Goal: Check status: Check status

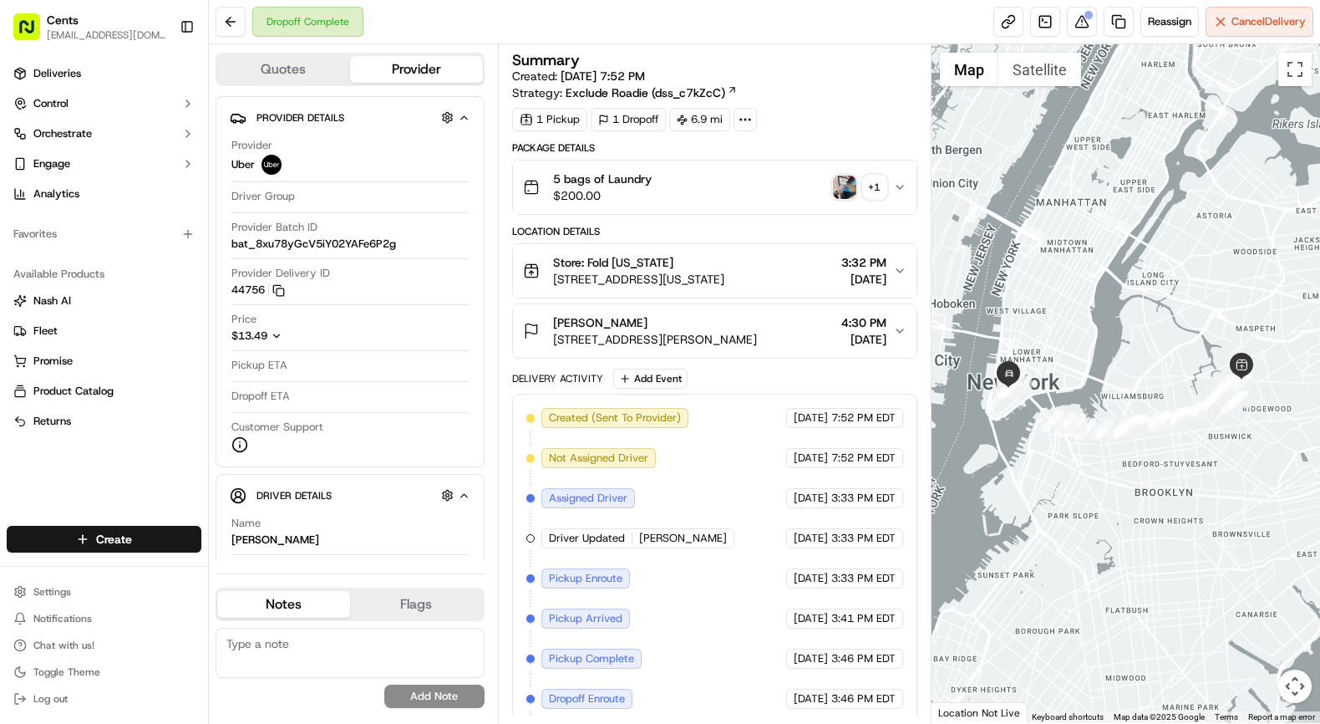
click at [839, 186] on img "button" at bounding box center [844, 186] width 23 height 23
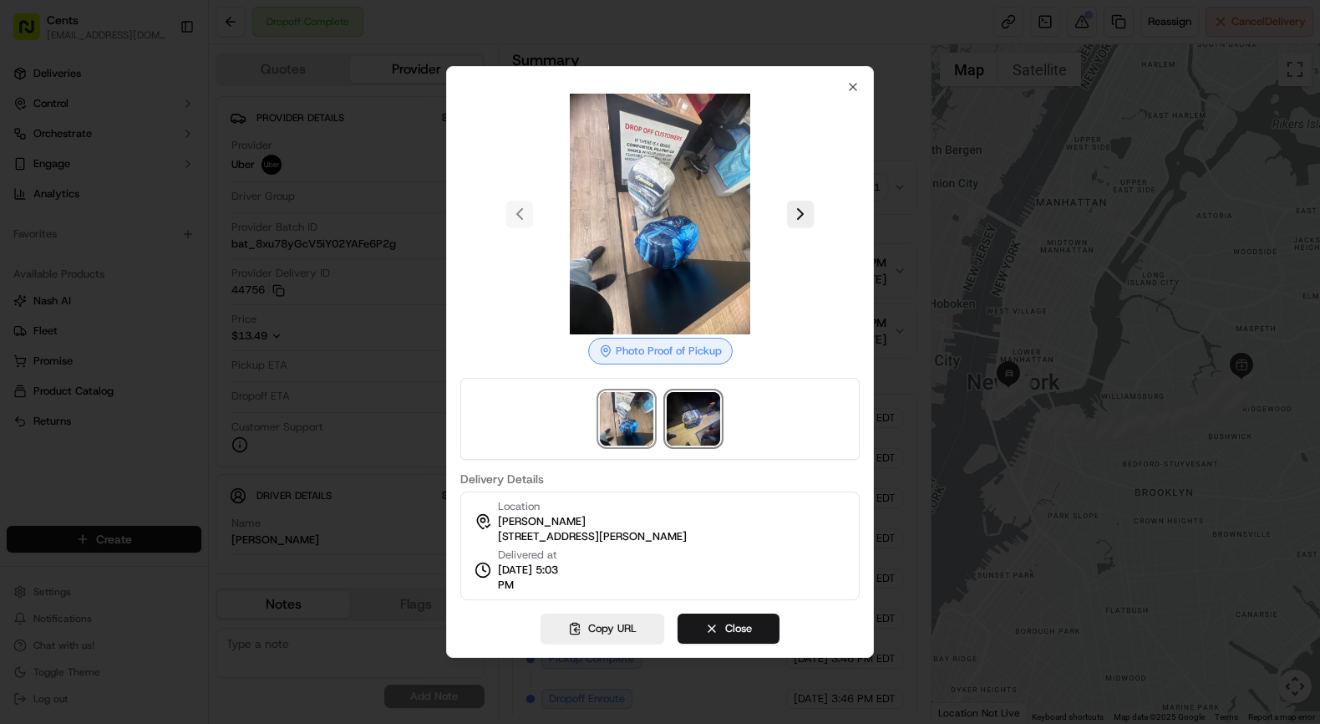
click at [697, 441] on img at bounding box center [693, 418] width 53 height 53
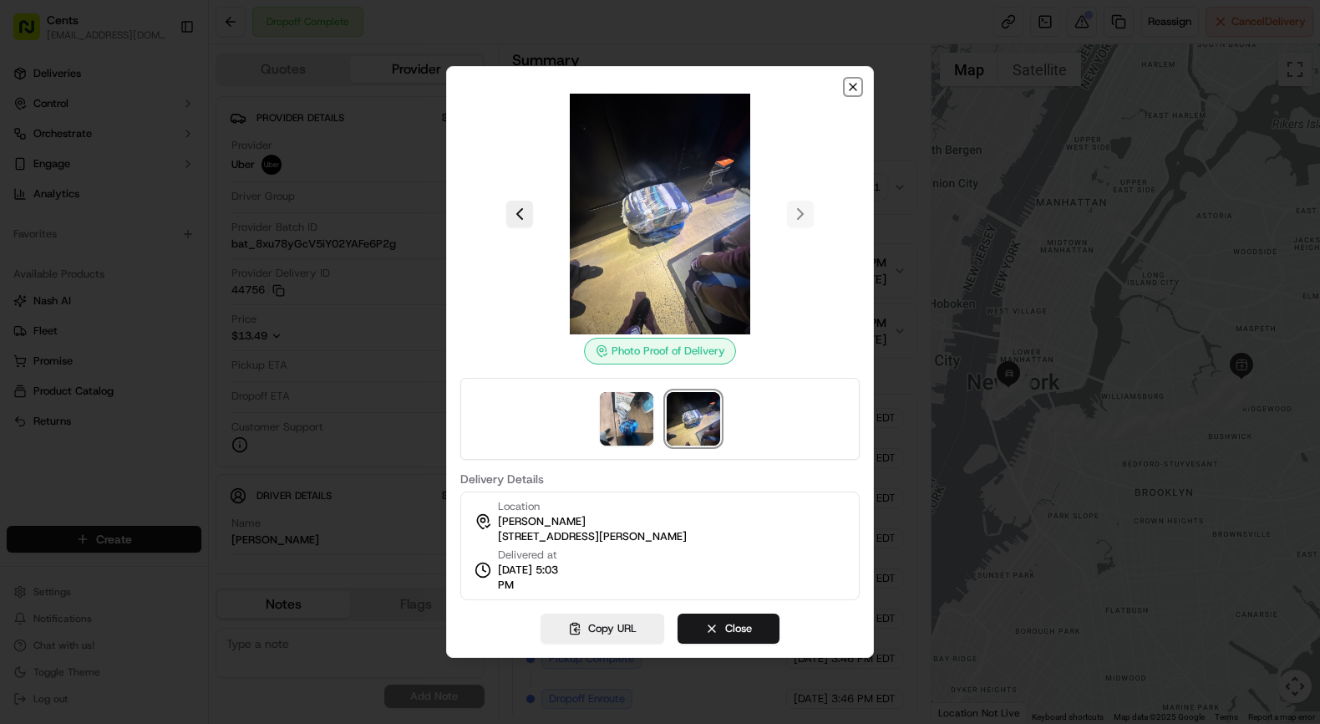
click at [857, 87] on icon "button" at bounding box center [852, 86] width 13 height 13
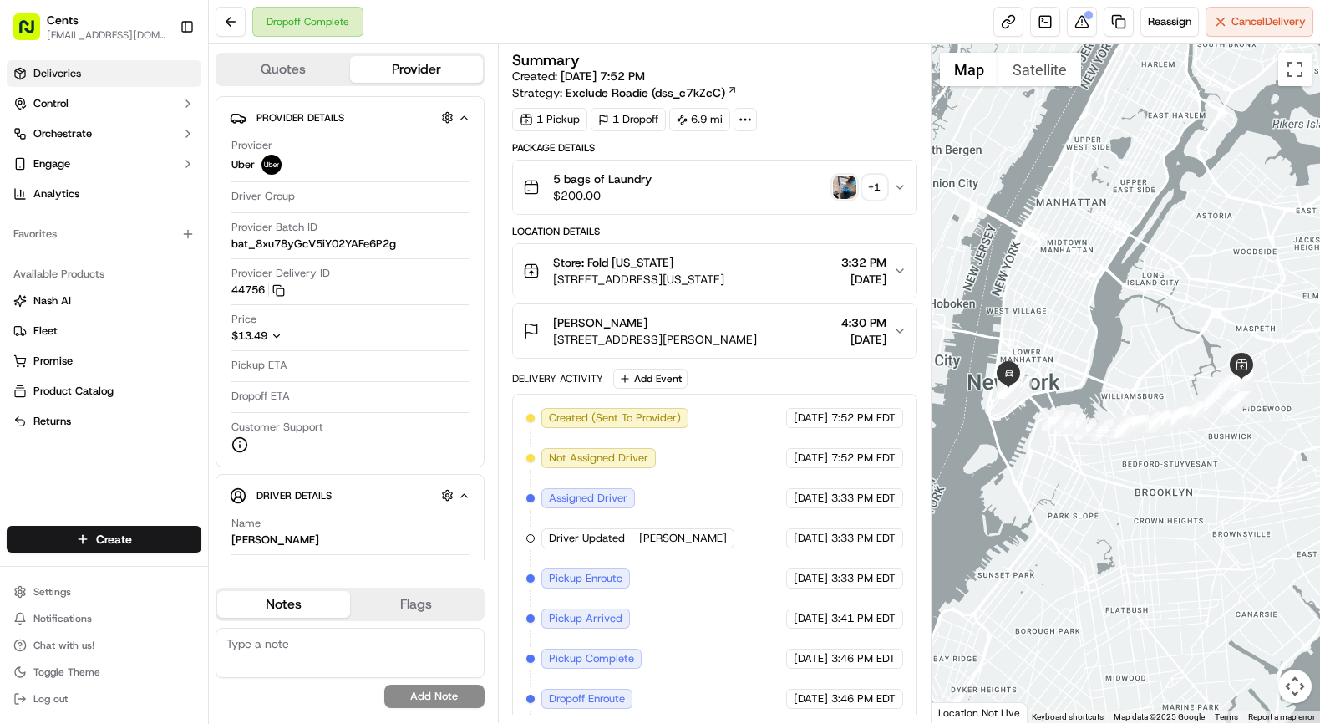
click at [113, 63] on link "Deliveries" at bounding box center [104, 73] width 195 height 27
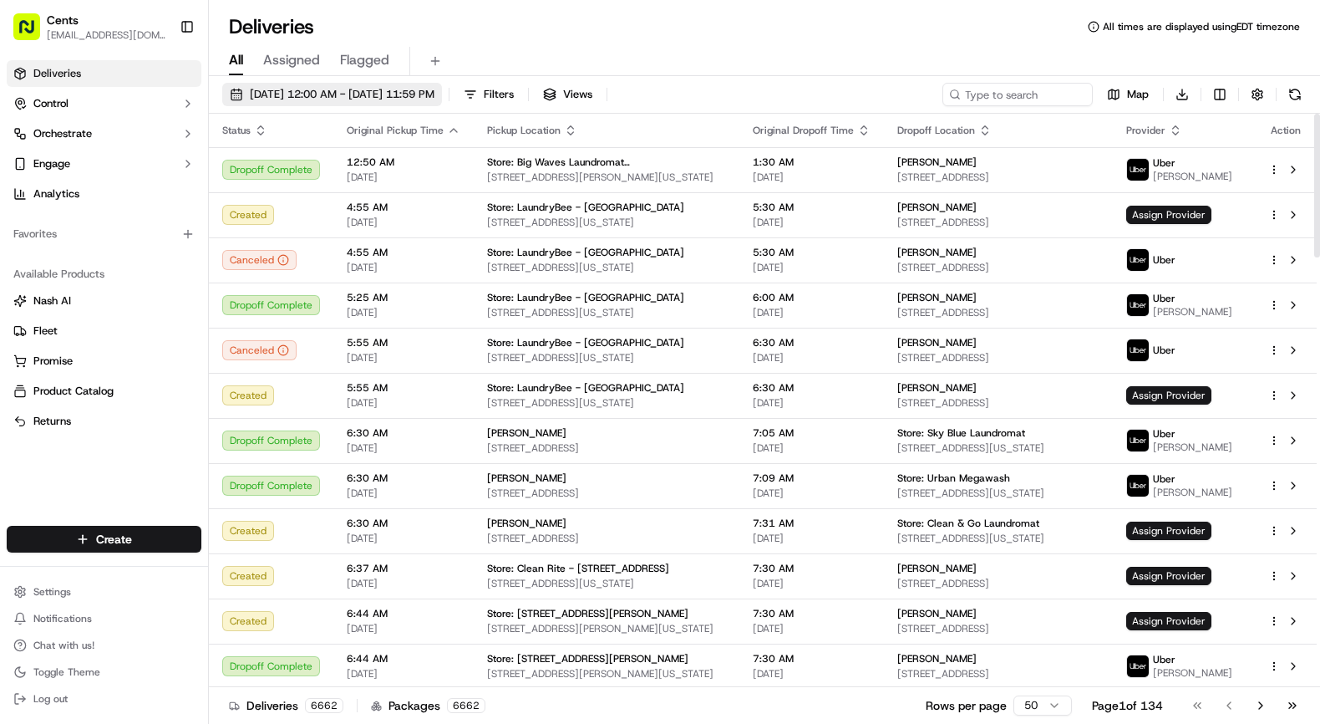
click at [302, 87] on span "[DATE] 12:00 AM - [DATE] 11:59 PM" at bounding box center [342, 94] width 185 height 15
